Goal: Task Accomplishment & Management: Manage account settings

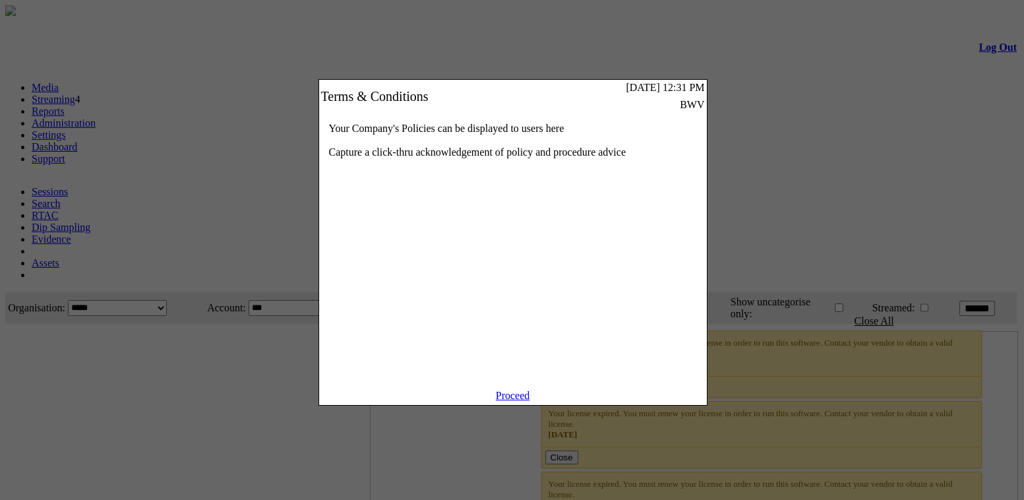
click at [513, 400] on link "Proceed" at bounding box center [513, 395] width 34 height 11
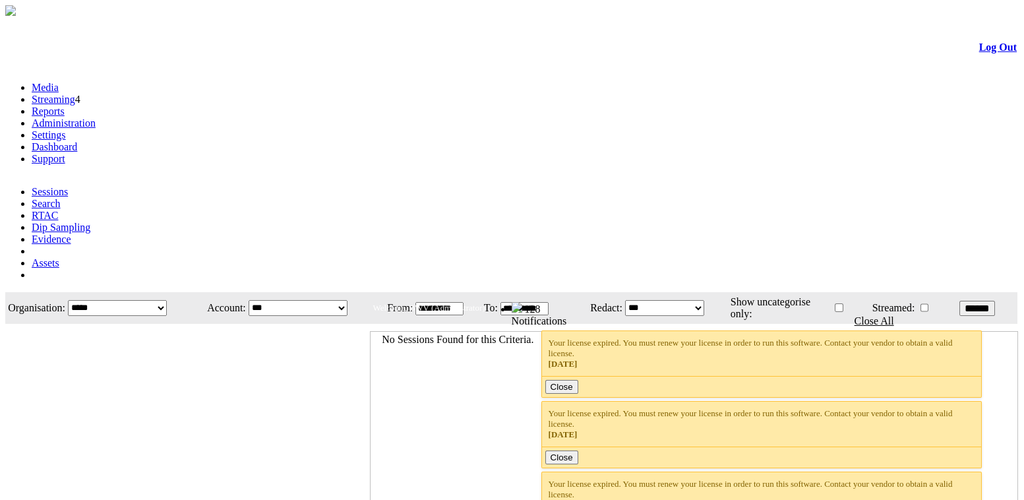
click at [163, 300] on select "**********" at bounding box center [117, 308] width 99 height 16
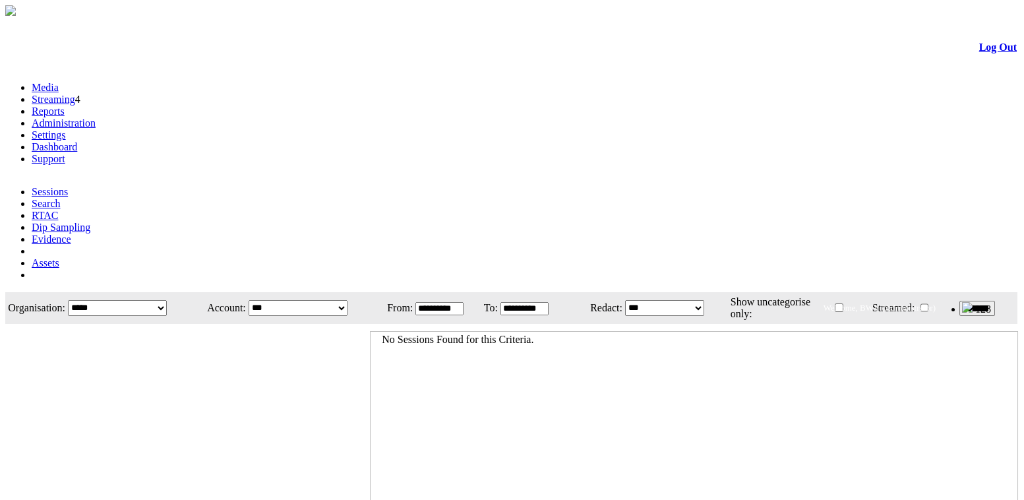
select select "**"
click at [106, 300] on select "**********" at bounding box center [117, 308] width 99 height 16
click at [366, 325] on div at bounding box center [187, 504] width 363 height 359
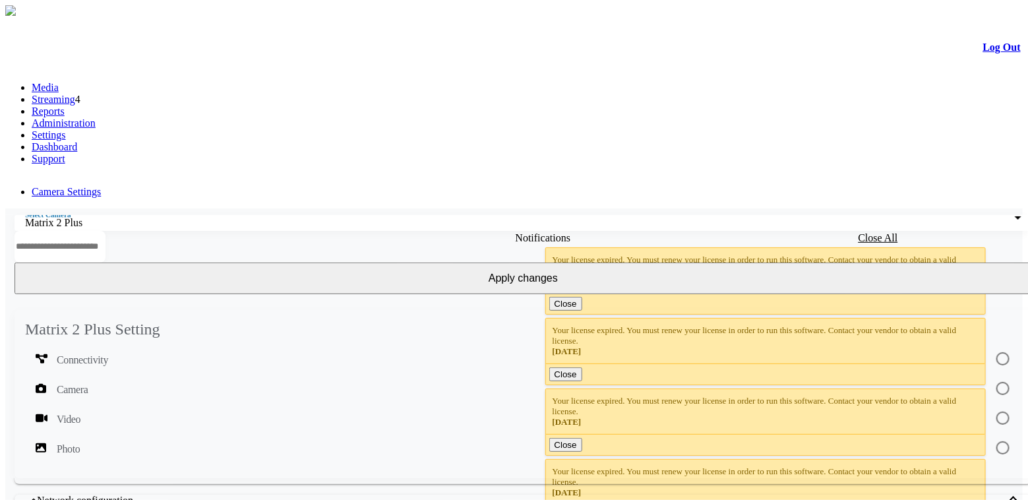
scroll to position [179, 0]
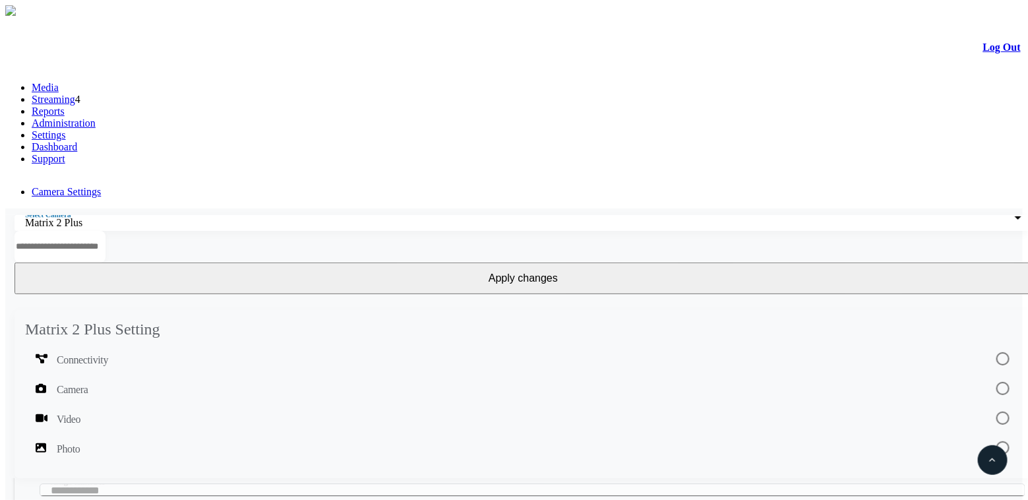
scroll to position [299, 0]
drag, startPoint x: 420, startPoint y: 245, endPoint x: 441, endPoint y: 245, distance: 20.4
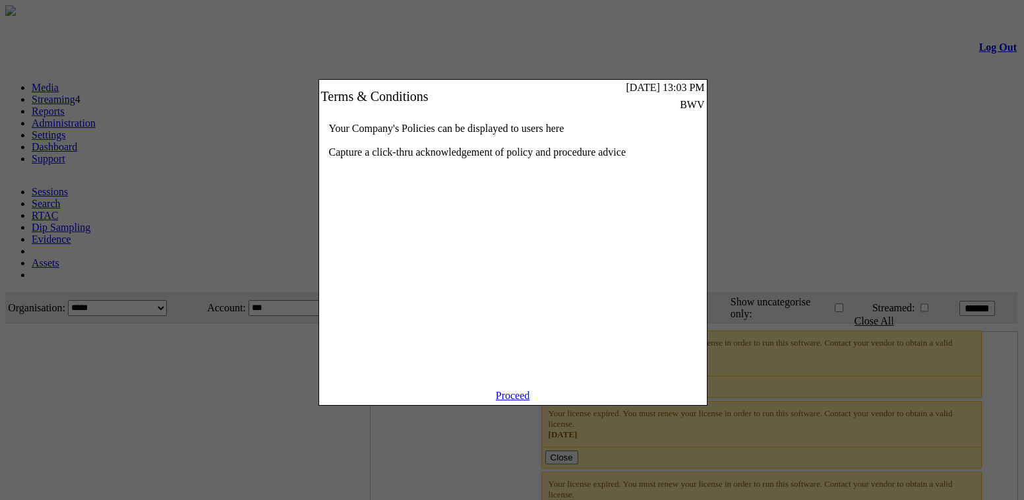
click at [502, 401] on link "Proceed" at bounding box center [513, 395] width 34 height 11
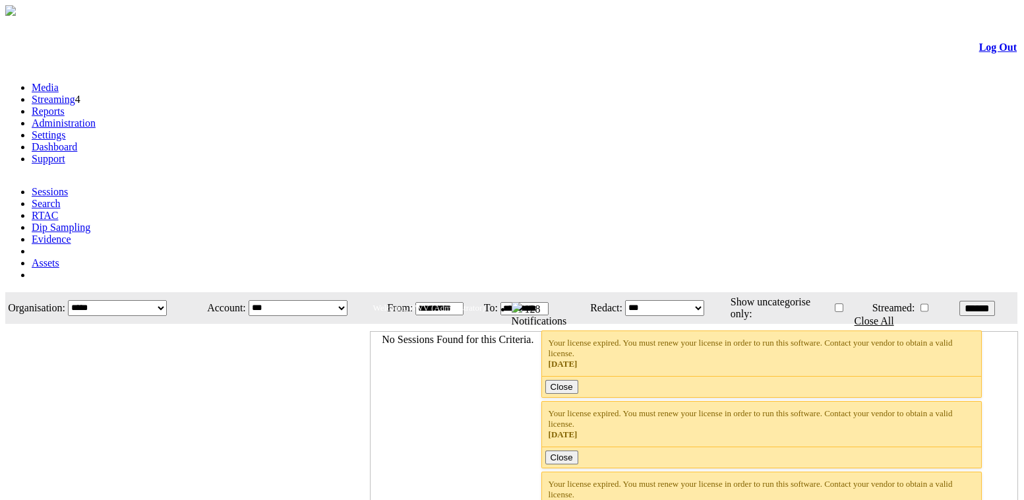
click at [96, 117] on link "Administration" at bounding box center [64, 122] width 64 height 11
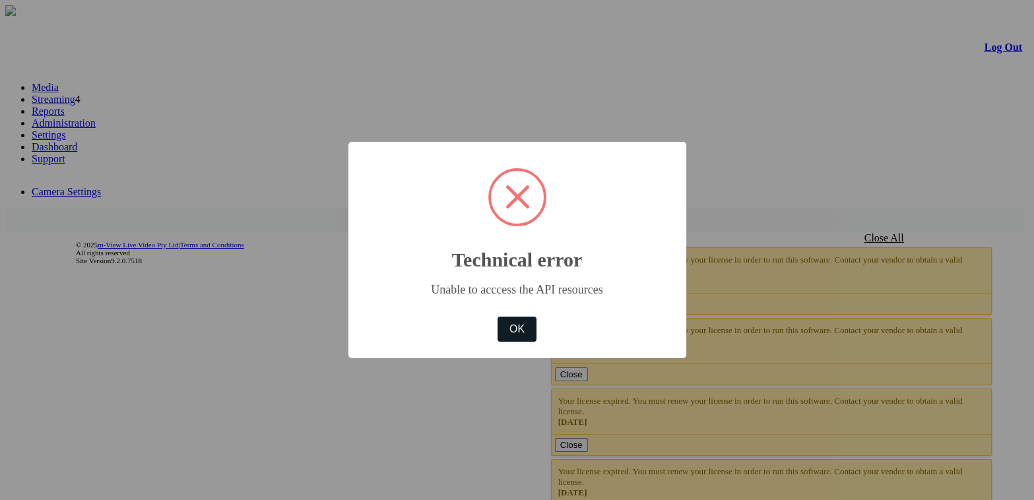
click at [515, 313] on div "OK No Cancel" at bounding box center [516, 329] width 45 height 32
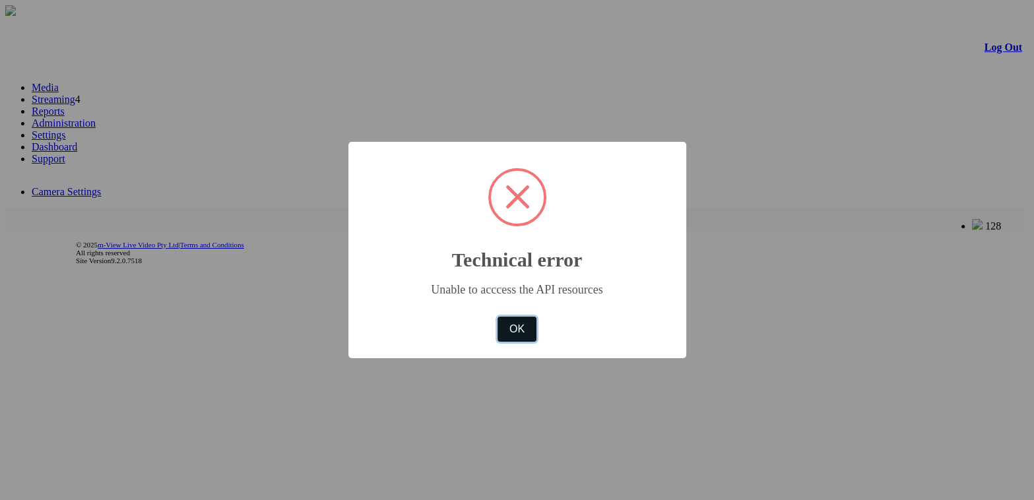
click at [522, 334] on button "OK" at bounding box center [516, 329] width 38 height 25
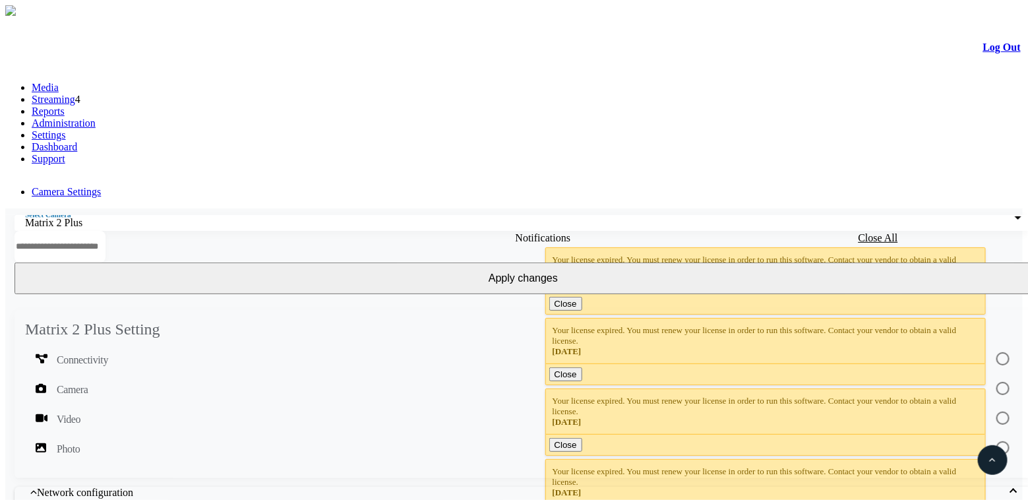
scroll to position [239, 0]
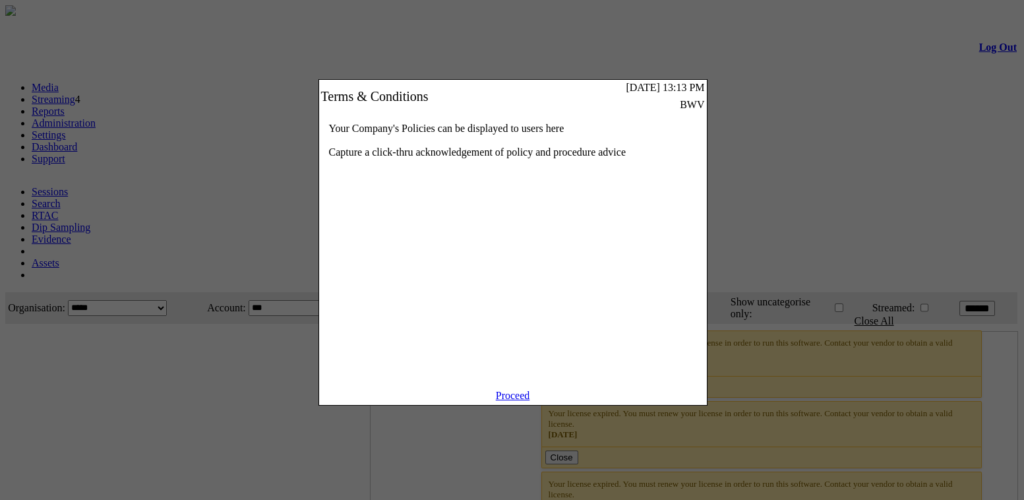
click at [522, 401] on link "Proceed" at bounding box center [513, 395] width 34 height 11
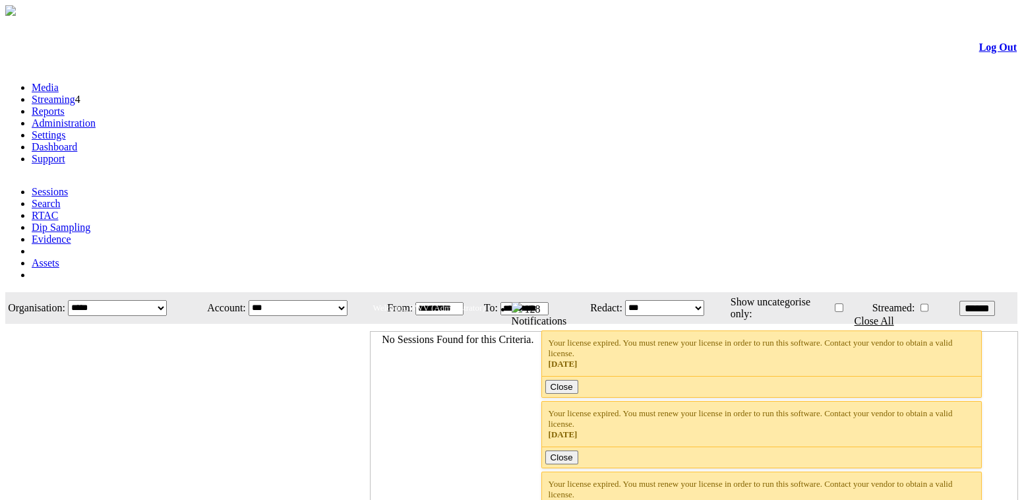
click at [96, 117] on link "Administration" at bounding box center [64, 122] width 64 height 11
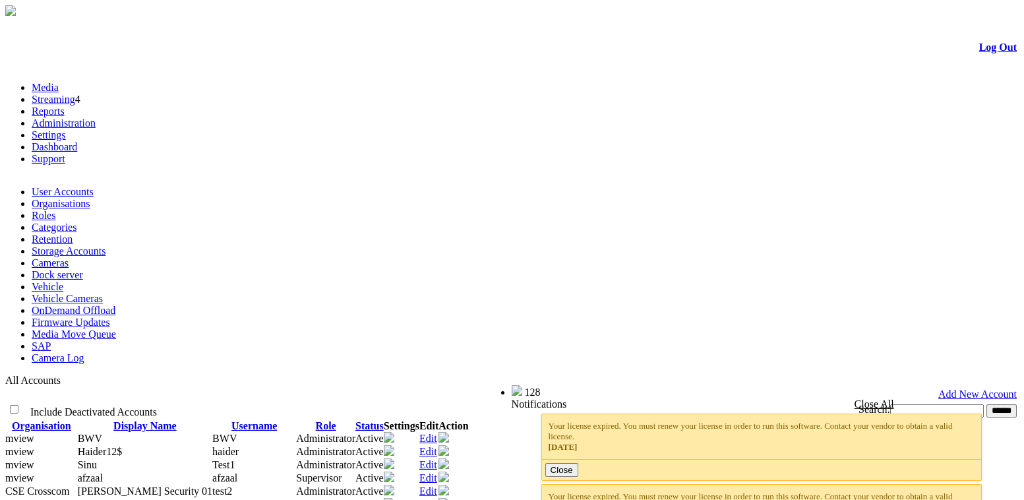
drag, startPoint x: 877, startPoint y: 331, endPoint x: 886, endPoint y: 383, distance: 52.9
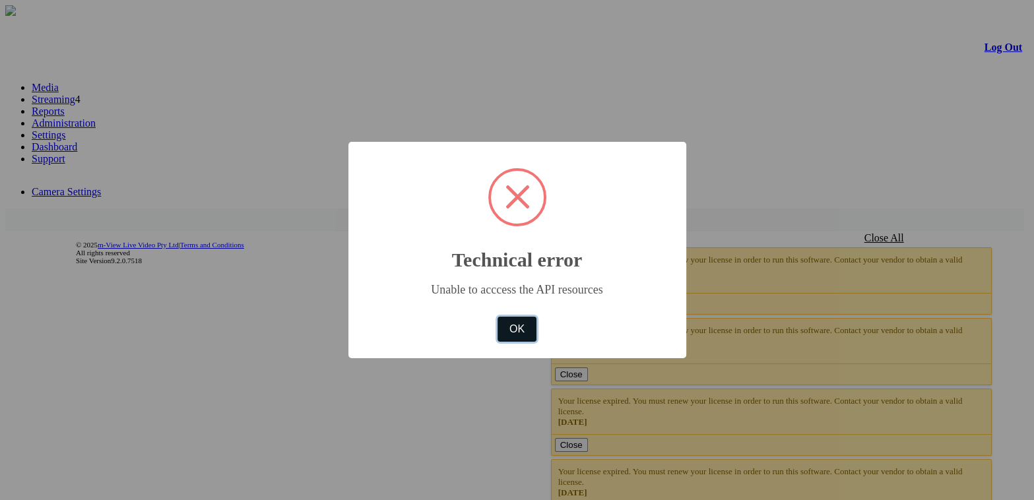
click at [522, 332] on button "OK" at bounding box center [516, 329] width 38 height 25
click at [224, 103] on div "× Technical error Unable to acccess the API resources OK No Cancel" at bounding box center [517, 250] width 1034 height 500
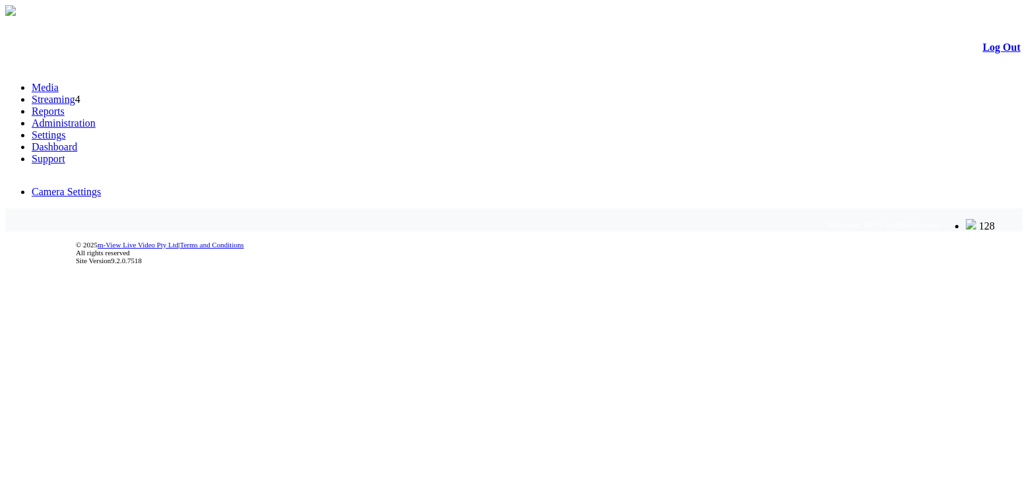
click at [66, 129] on link "Settings" at bounding box center [49, 134] width 34 height 11
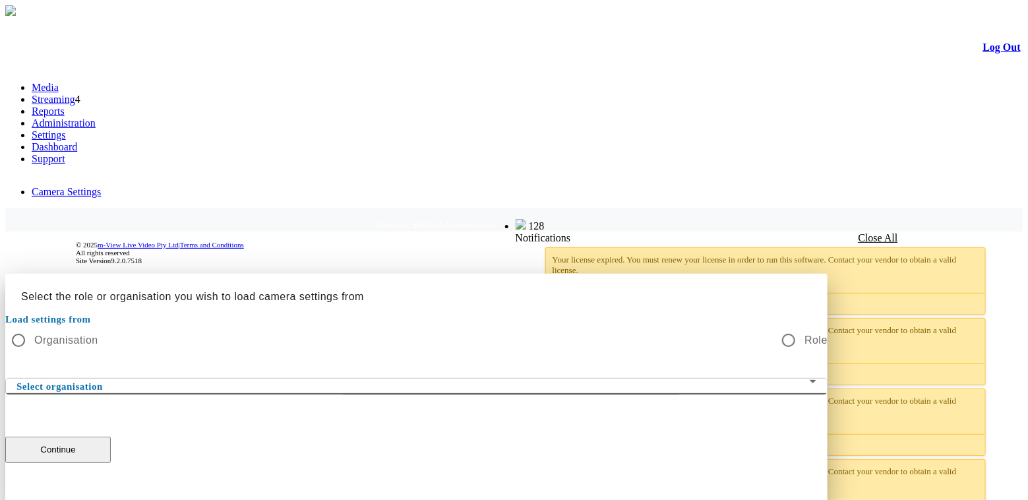
click at [583, 379] on span at bounding box center [412, 387] width 793 height 16
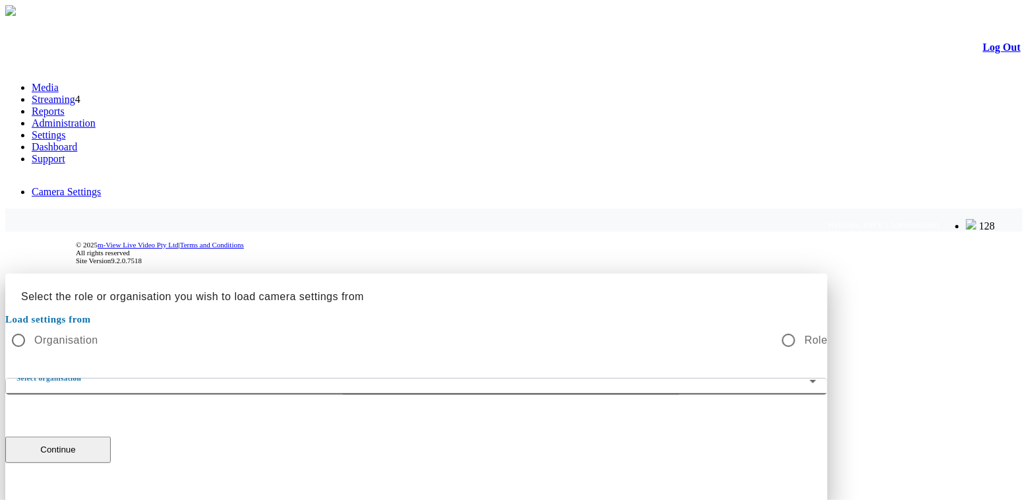
click at [111, 437] on button "Continue" at bounding box center [58, 450] width 106 height 26
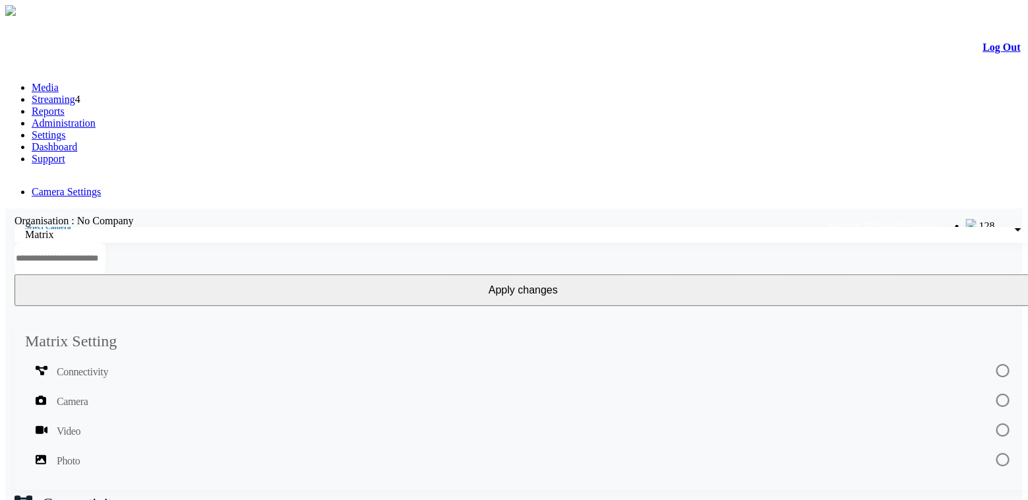
click at [117, 229] on div "Matrix" at bounding box center [520, 235] width 990 height 12
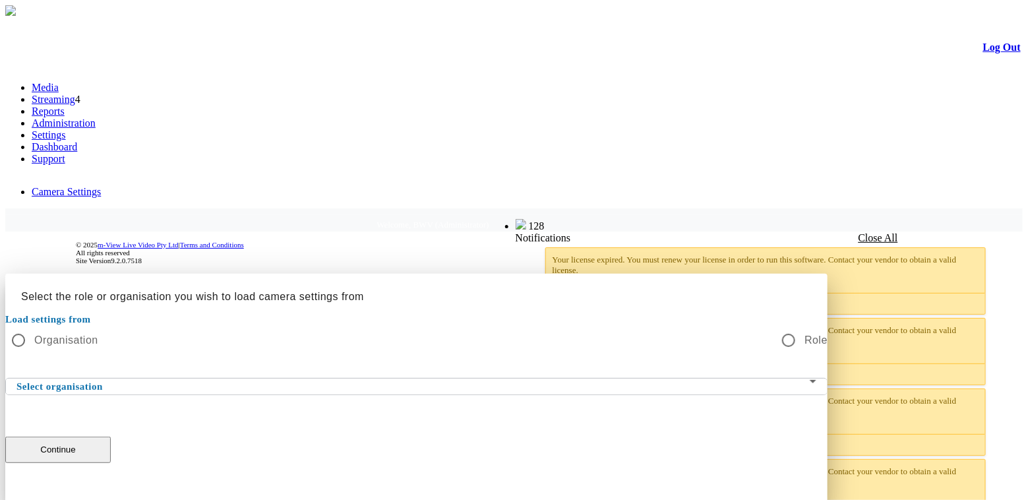
click at [619, 379] on span at bounding box center [412, 387] width 793 height 16
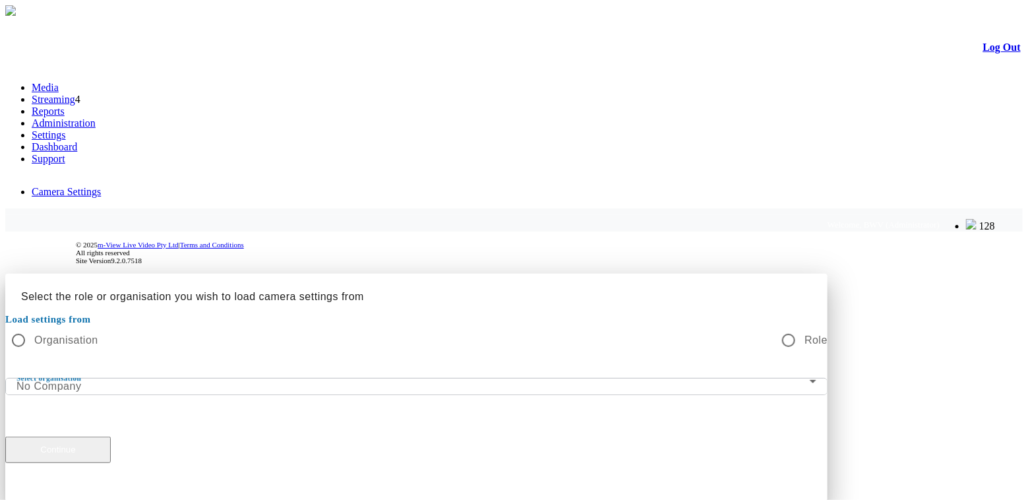
click at [111, 437] on button "Continue" at bounding box center [58, 450] width 106 height 26
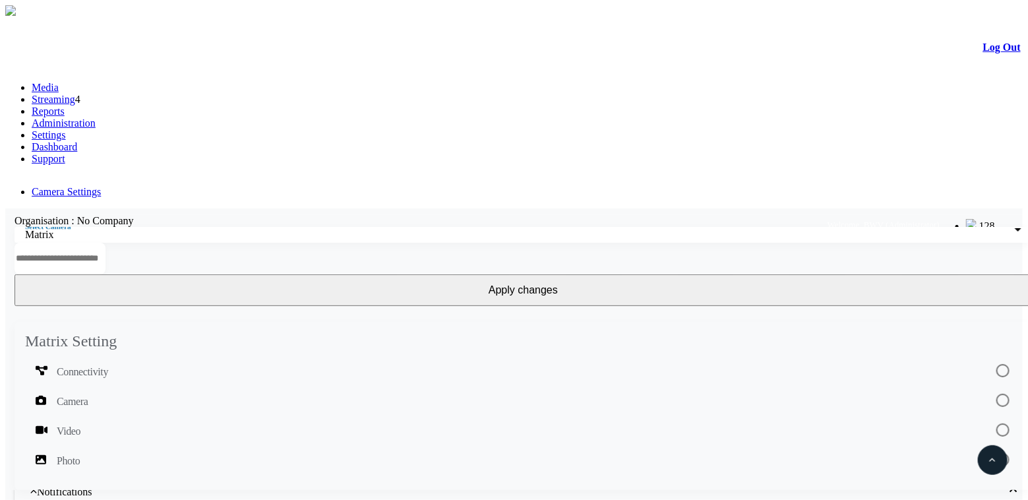
click at [158, 229] on div "Matrix" at bounding box center [520, 235] width 990 height 12
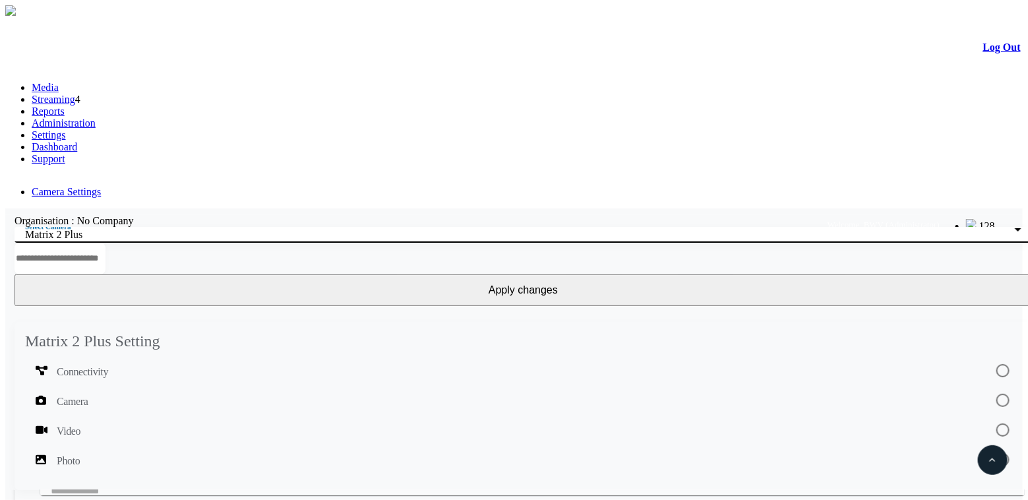
click at [182, 229] on div "Matrix 2 Plus" at bounding box center [520, 235] width 990 height 12
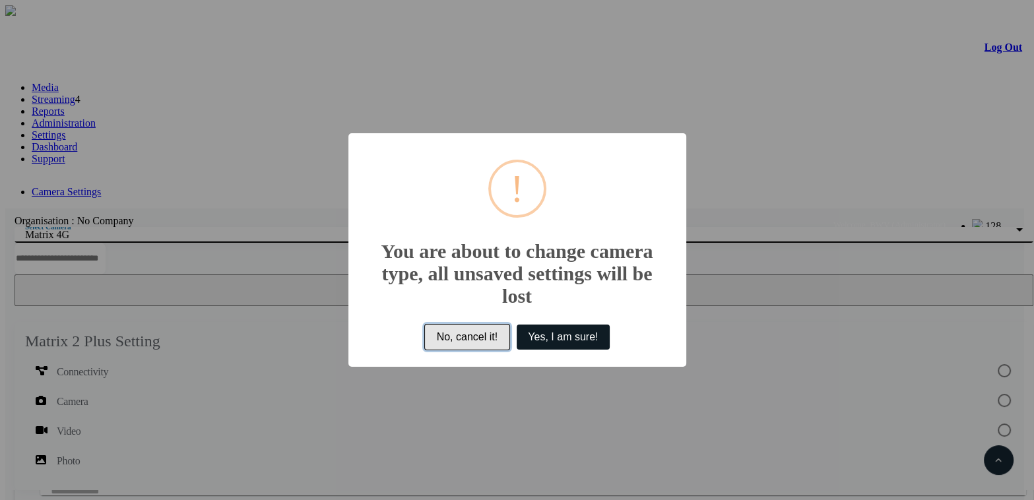
click at [479, 342] on button "No, cancel it!" at bounding box center [467, 337] width 86 height 26
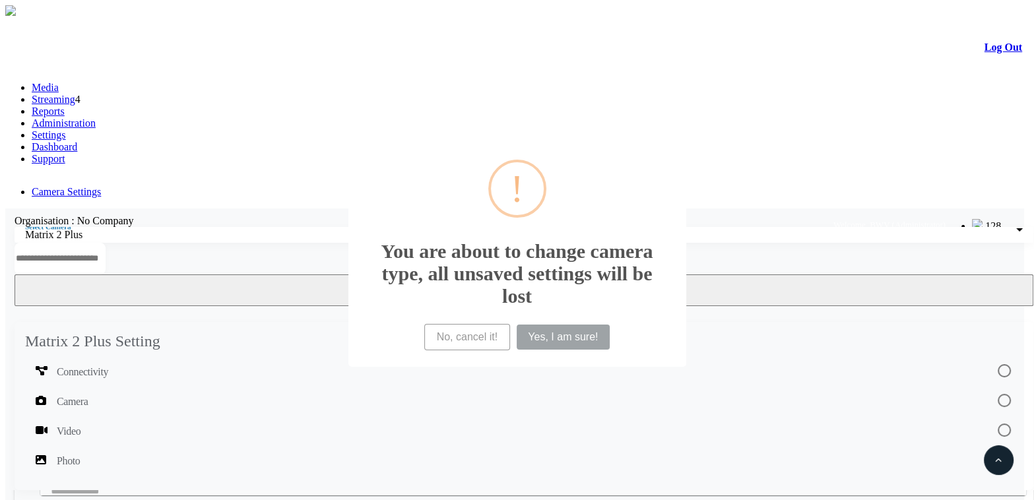
click at [154, 143] on div "× ! You are about to change camera type, all unsaved settings will be lost No, …" at bounding box center [517, 250] width 1034 height 500
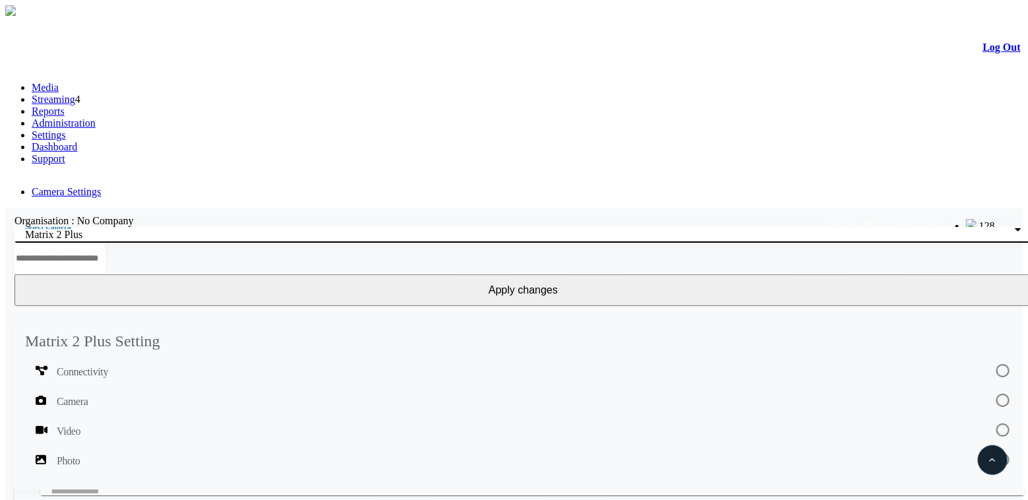
click at [169, 229] on div "Matrix 2 Plus" at bounding box center [520, 235] width 990 height 12
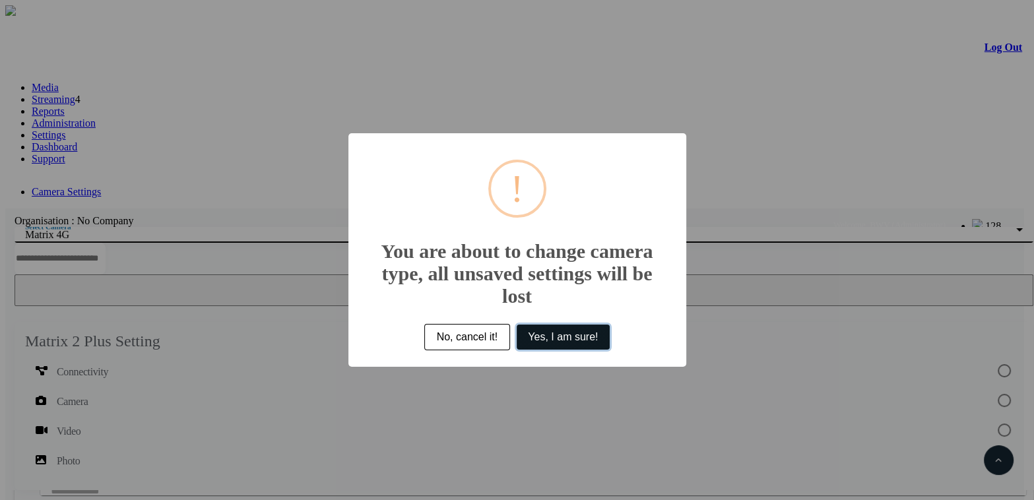
click at [582, 344] on button "Yes, I am sure!" at bounding box center [562, 337] width 93 height 25
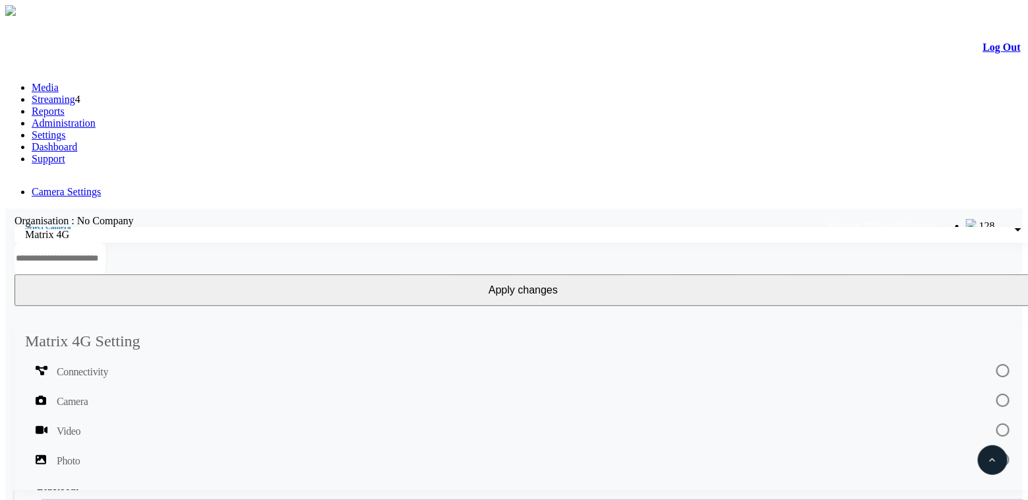
scroll to position [0, 0]
